Goal: Task Accomplishment & Management: Manage account settings

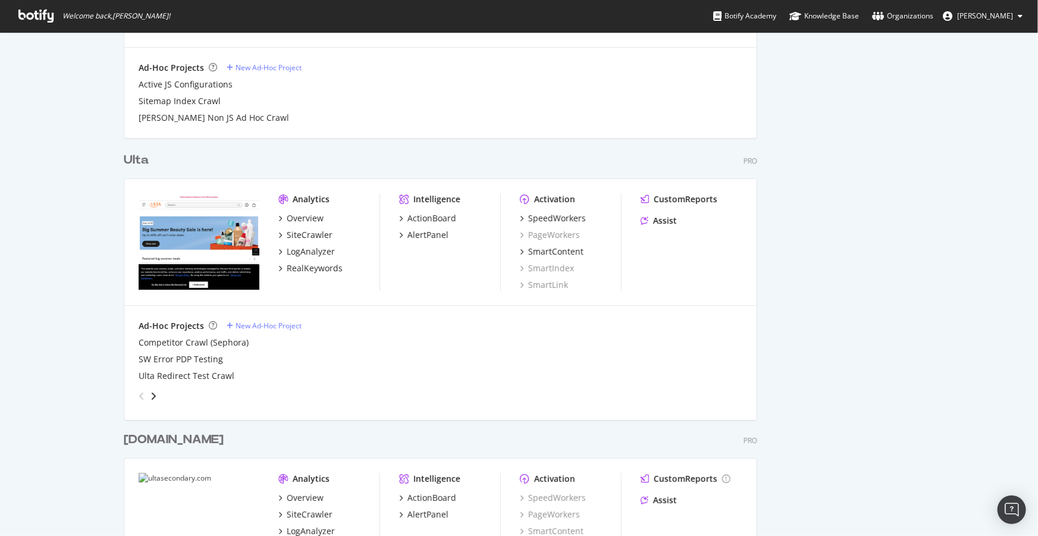
scroll to position [2108, 0]
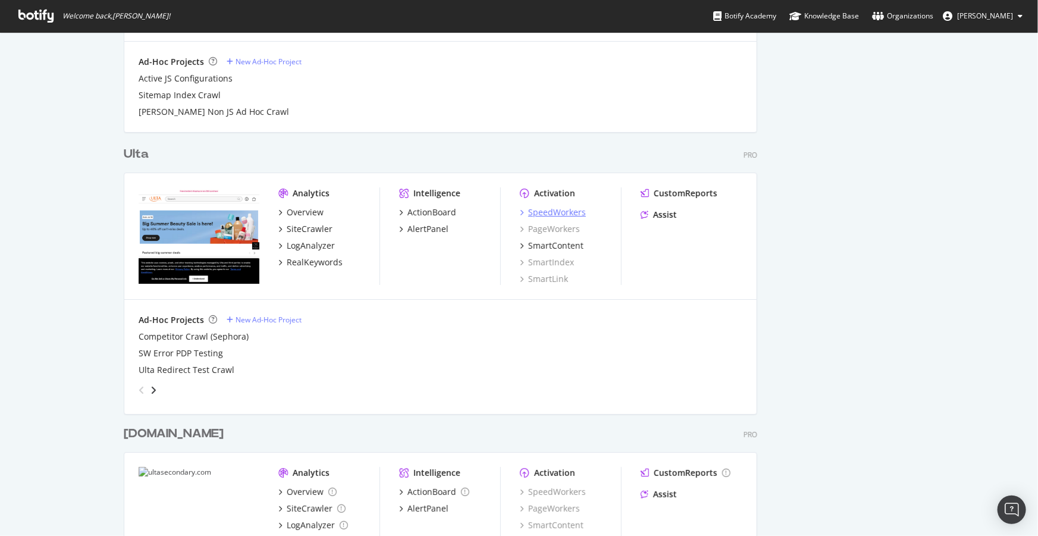
click at [560, 214] on div "SpeedWorkers" at bounding box center [557, 212] width 58 height 12
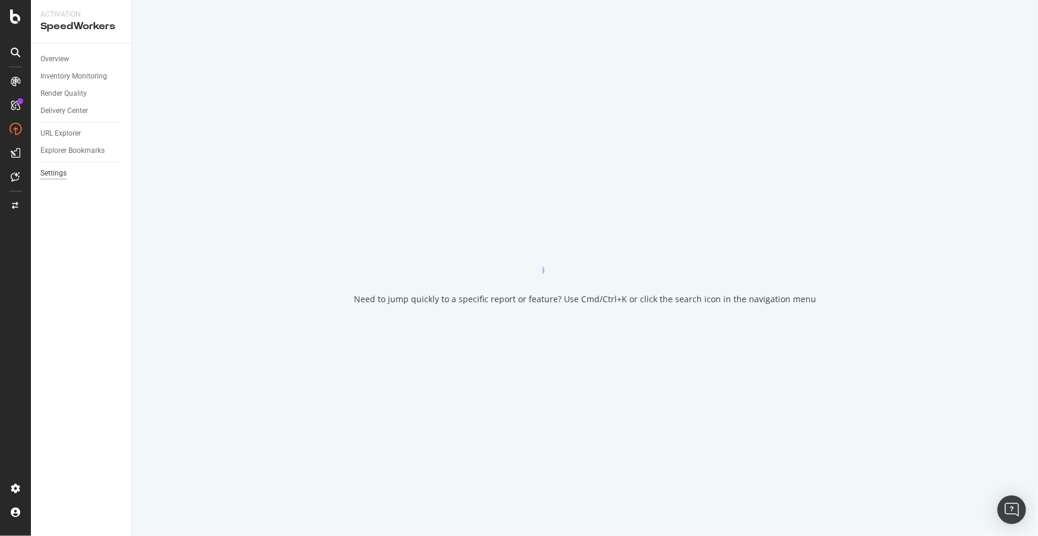
click at [64, 170] on div "Settings" at bounding box center [53, 173] width 26 height 12
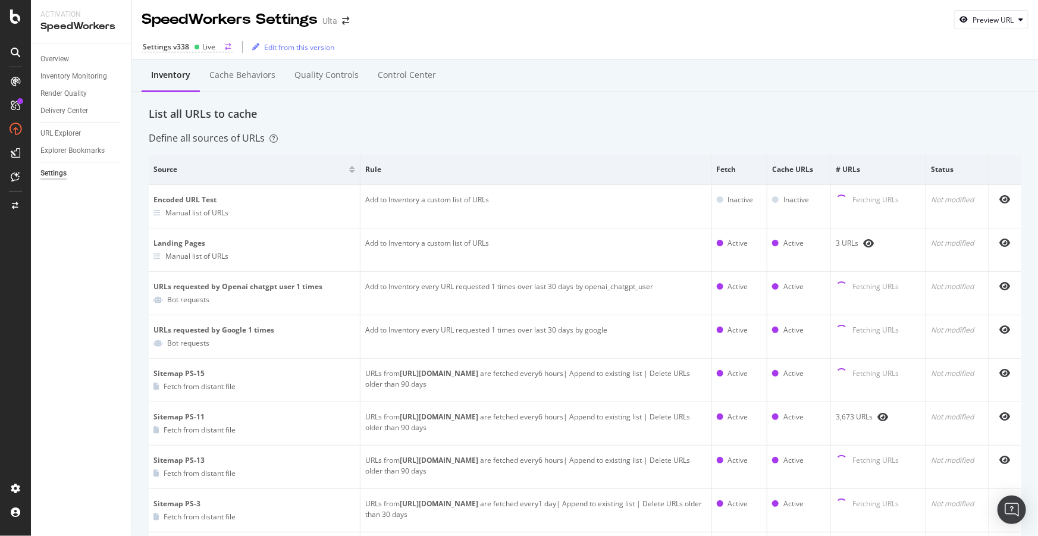
click at [165, 45] on div "Settings v338" at bounding box center [166, 47] width 46 height 10
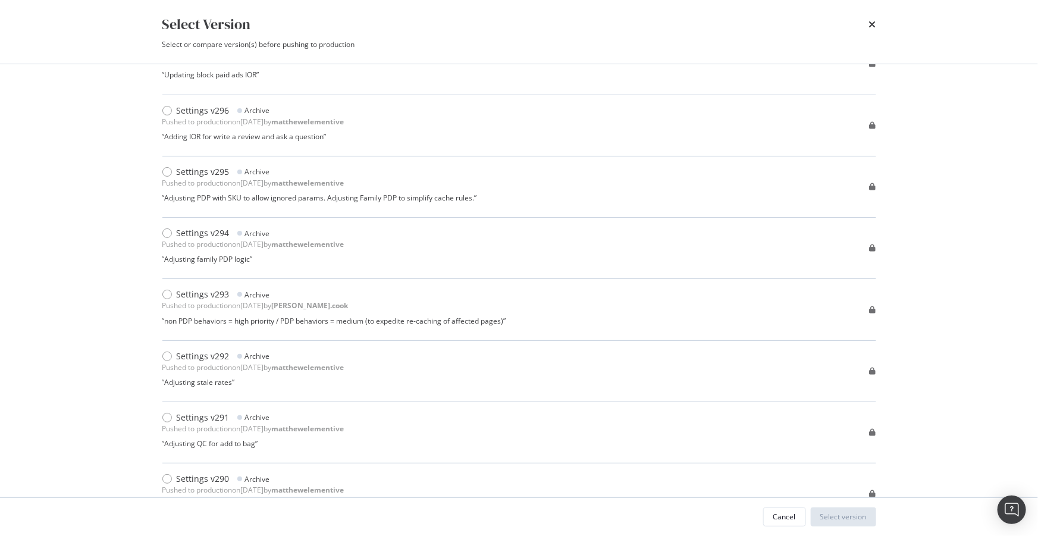
scroll to position [2595, 0]
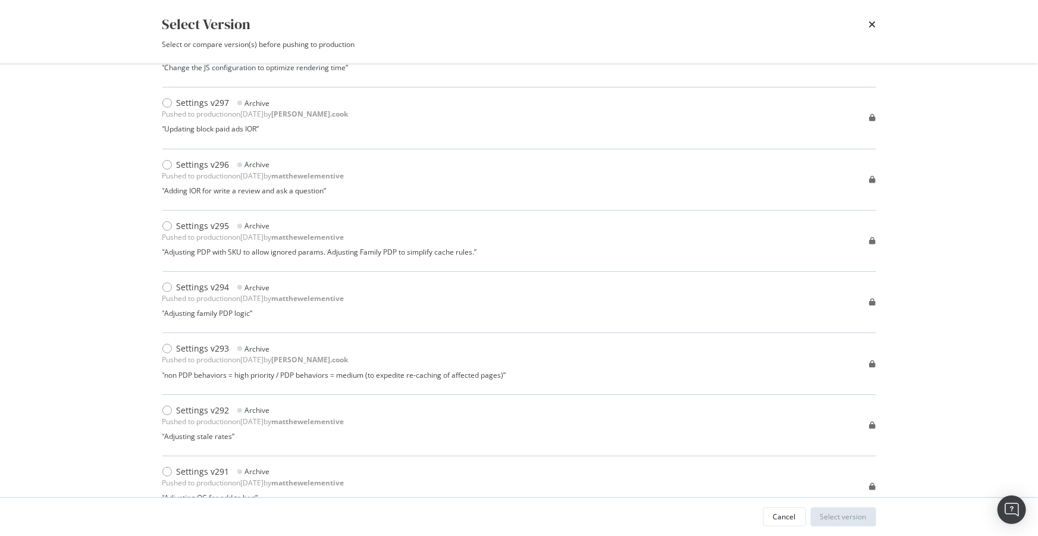
drag, startPoint x: 409, startPoint y: 250, endPoint x: 112, endPoint y: 214, distance: 298.9
click at [112, 214] on div "Select Version Select or compare version(s) before pushing to production Compar…" at bounding box center [519, 268] width 1038 height 536
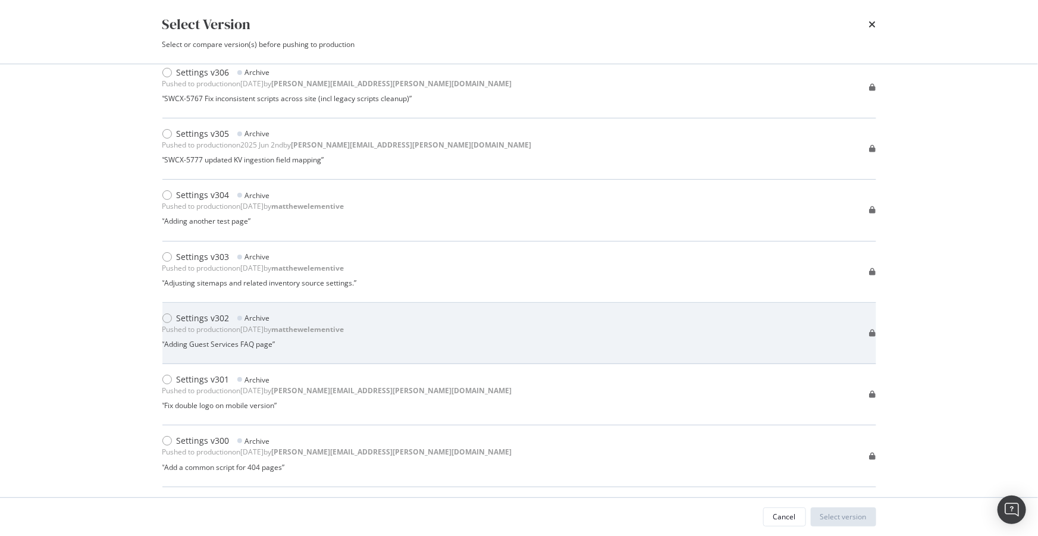
scroll to position [2054, 0]
